Goal: Check status: Verify the current state of an ongoing process or item

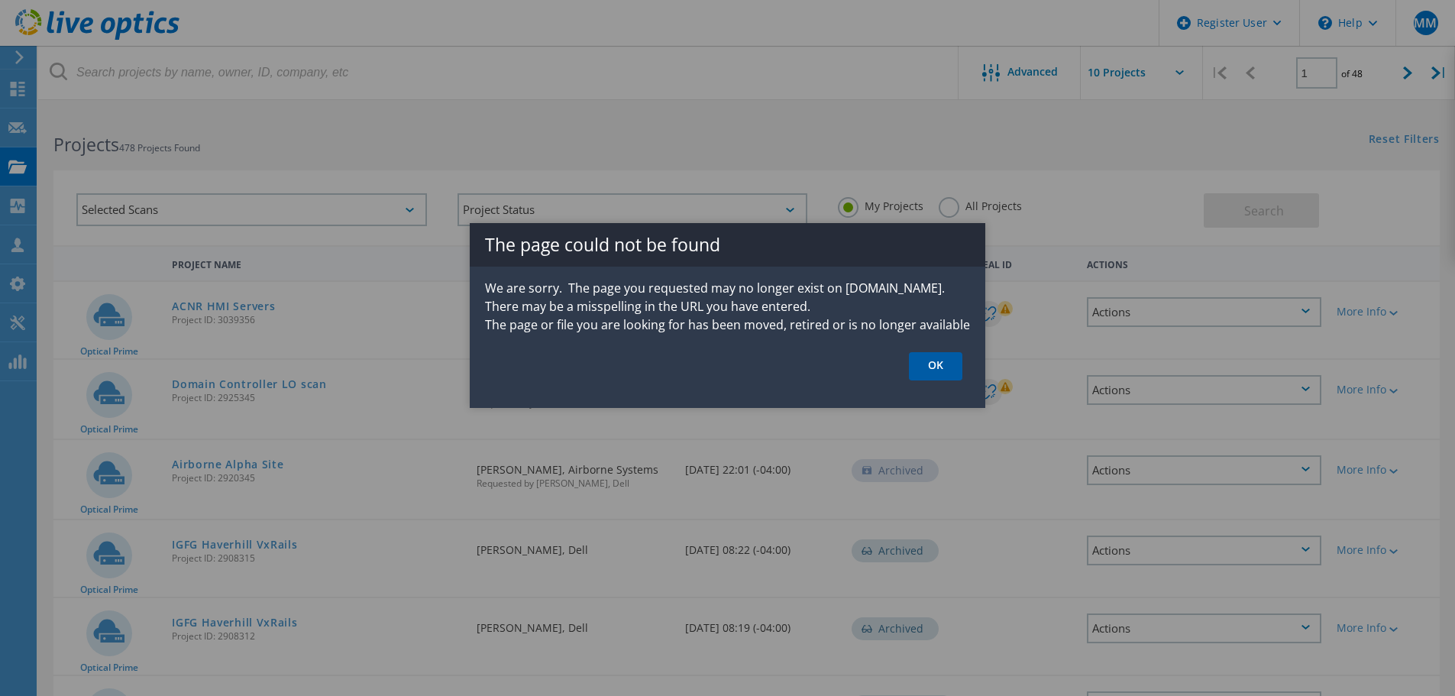
click at [918, 362] on link "OK" at bounding box center [935, 366] width 53 height 28
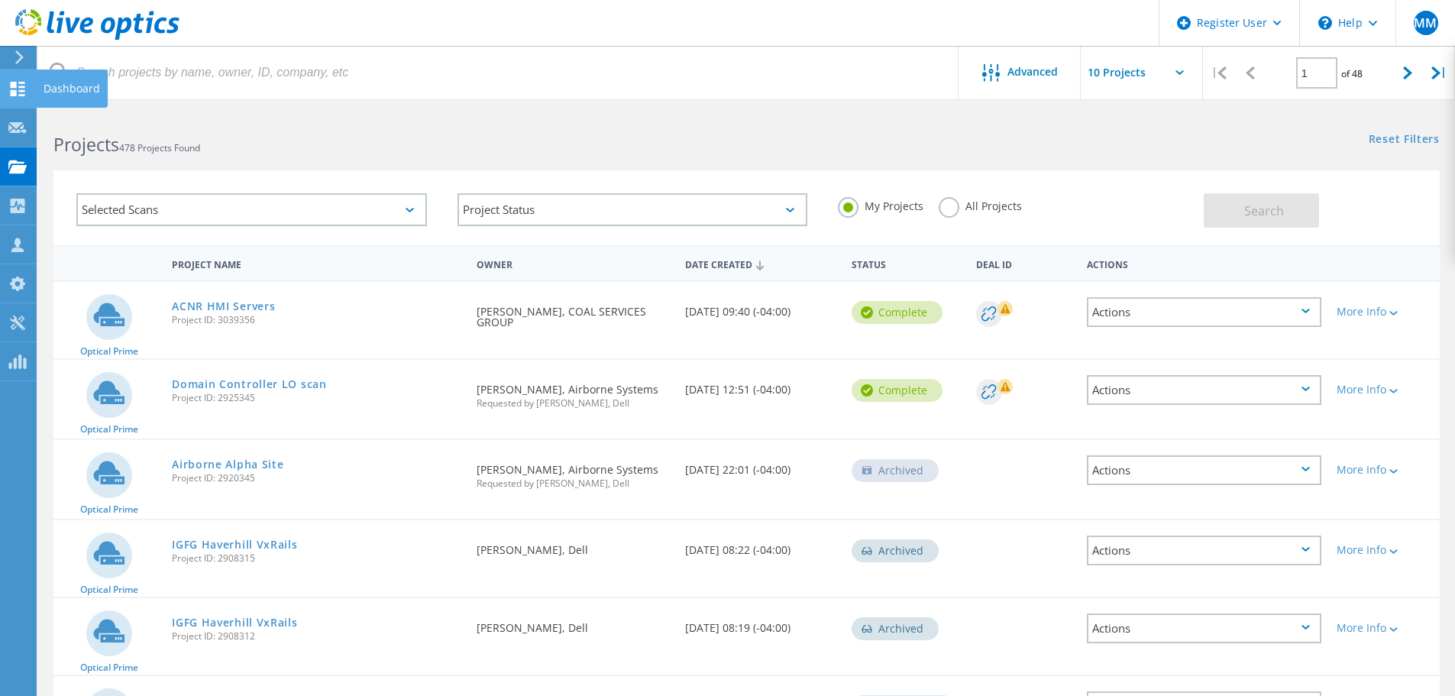
click at [16, 92] on use at bounding box center [18, 89] width 15 height 15
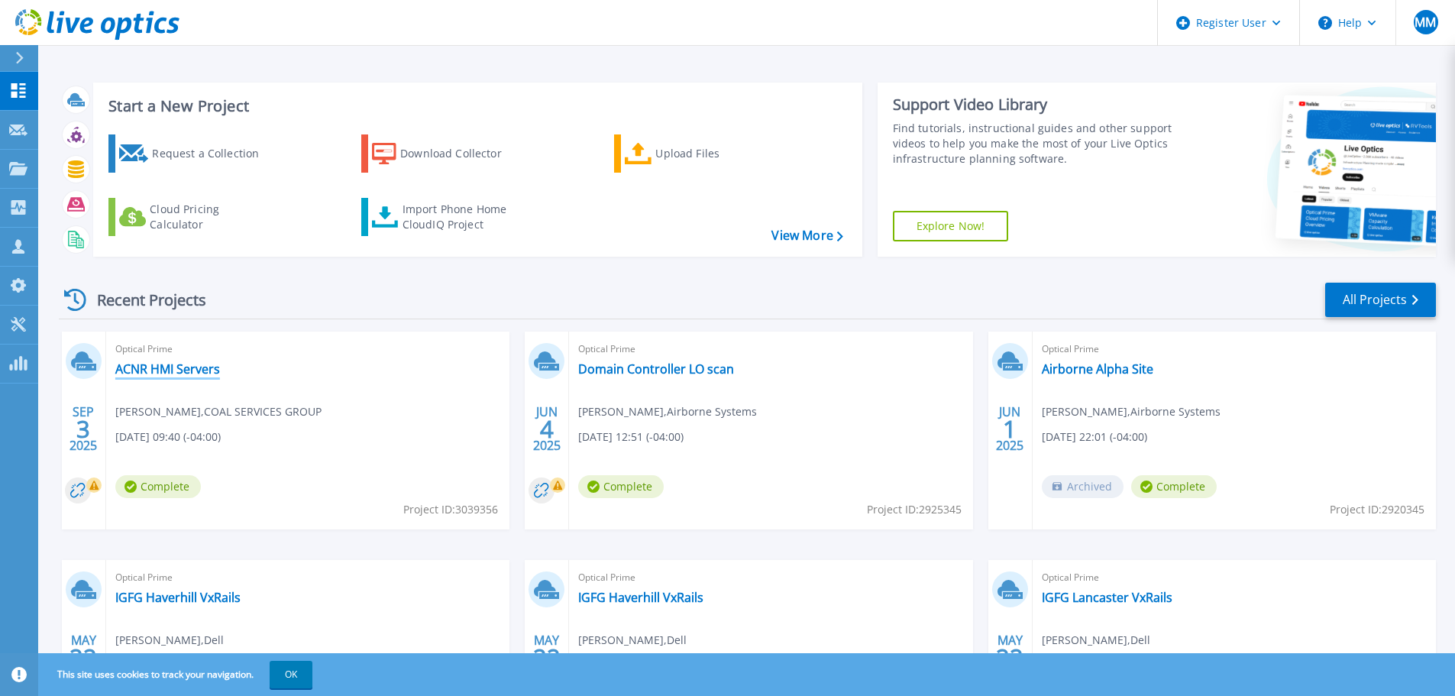
click at [171, 370] on link "ACNR HMI Servers" at bounding box center [167, 368] width 105 height 15
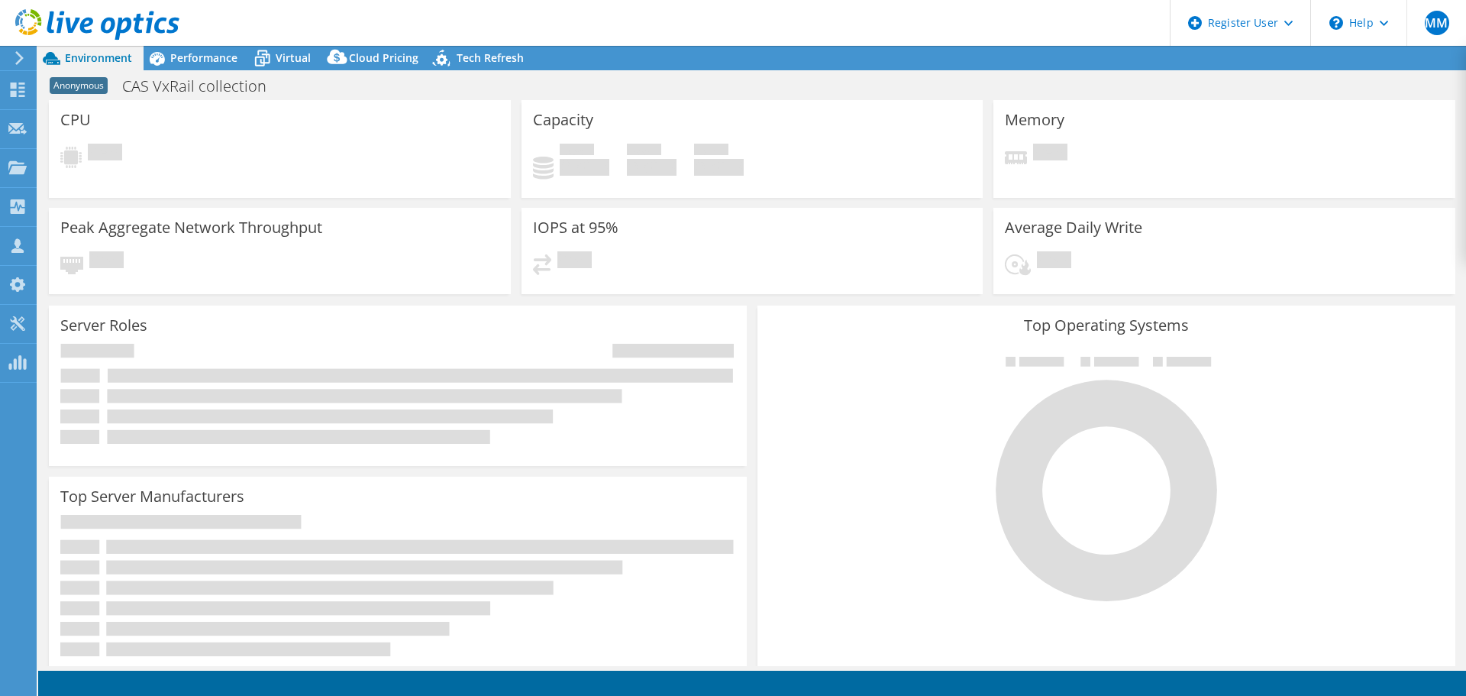
select select "USD"
